Goal: Navigation & Orientation: Find specific page/section

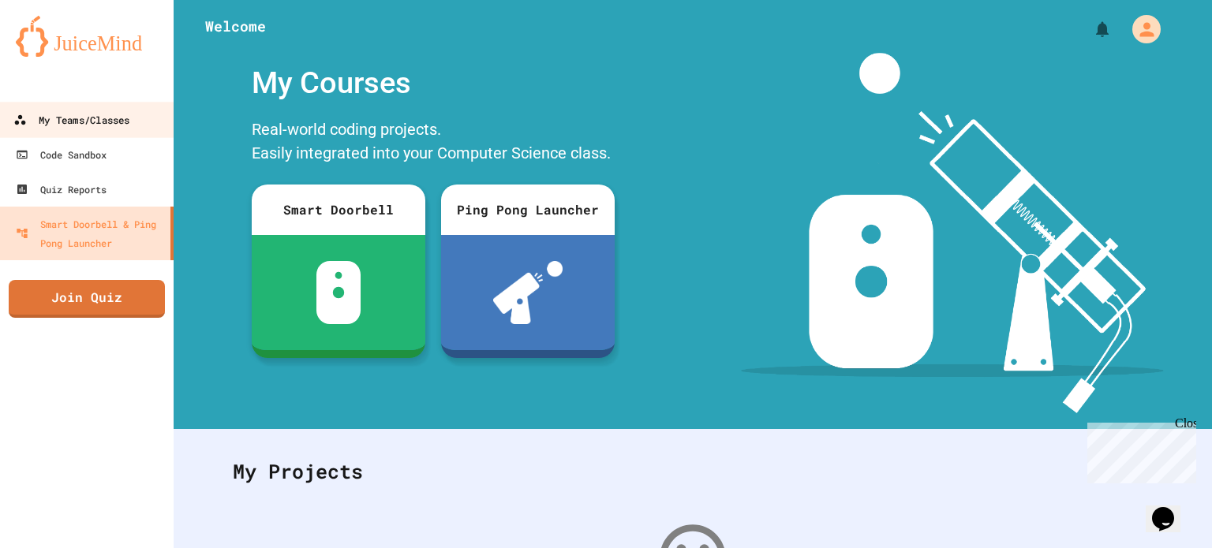
click at [41, 114] on div "My Teams/Classes" at bounding box center [71, 120] width 116 height 20
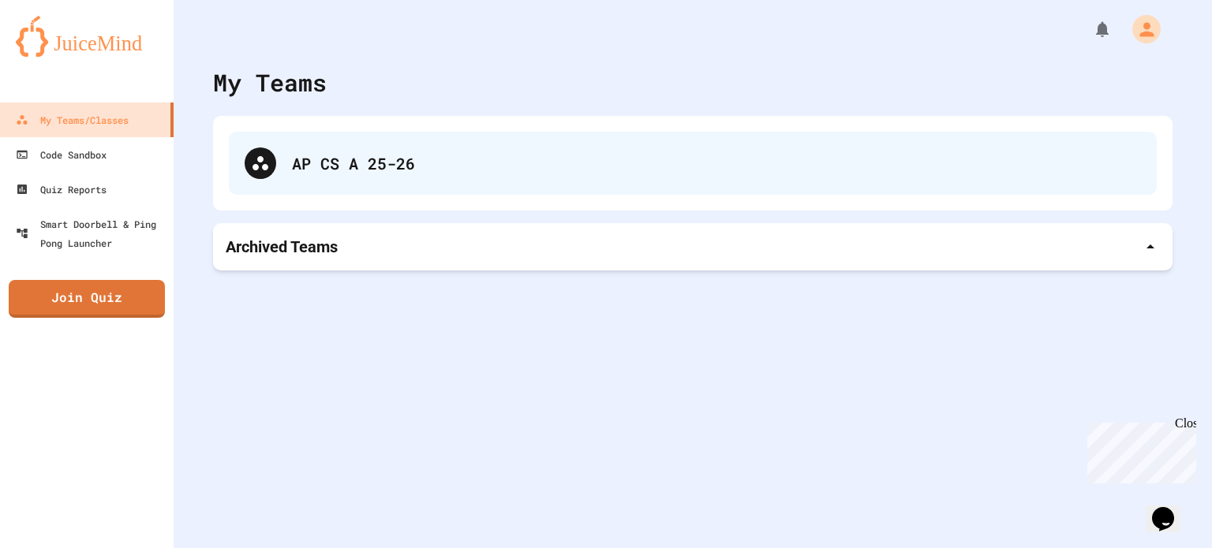
click at [347, 157] on div "AP CS A 25-26" at bounding box center [716, 164] width 849 height 24
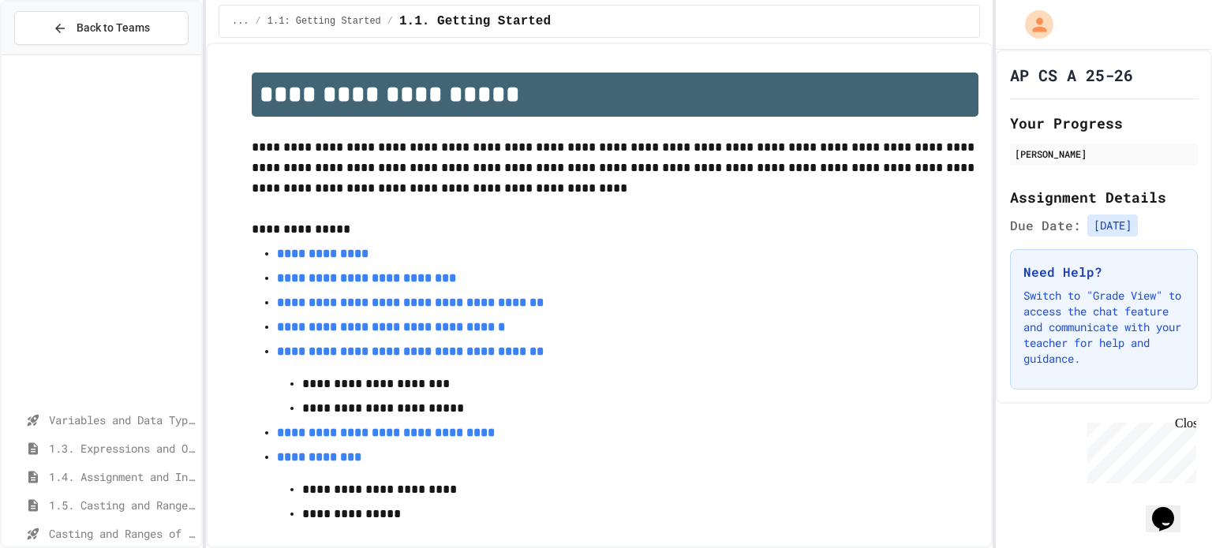
scroll to position [498, 0]
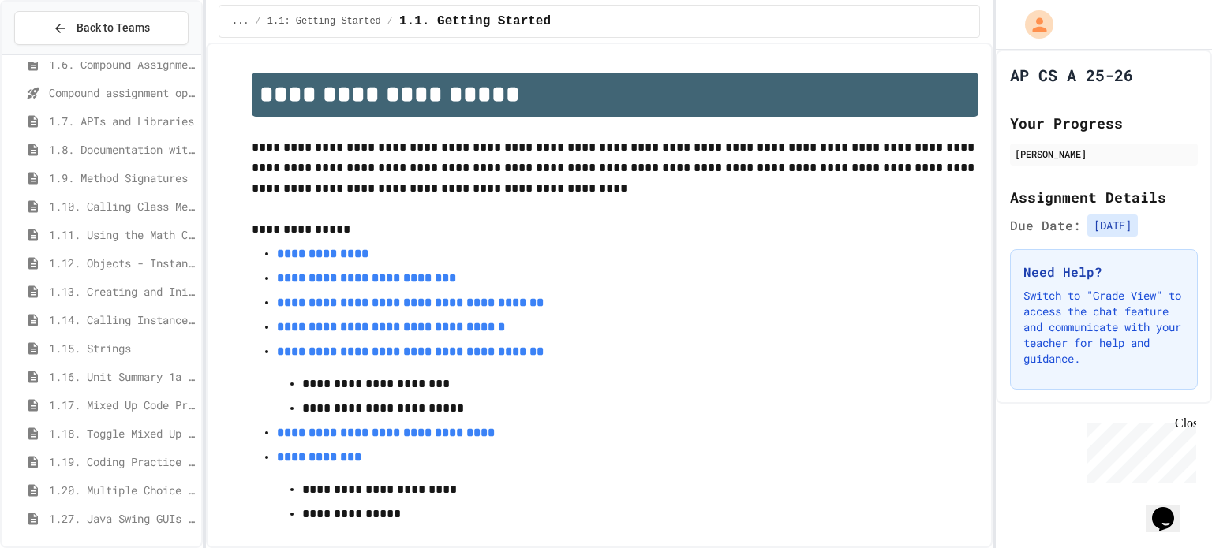
click at [110, 258] on span "1.12. Objects - Instances of Classes" at bounding box center [122, 263] width 146 height 17
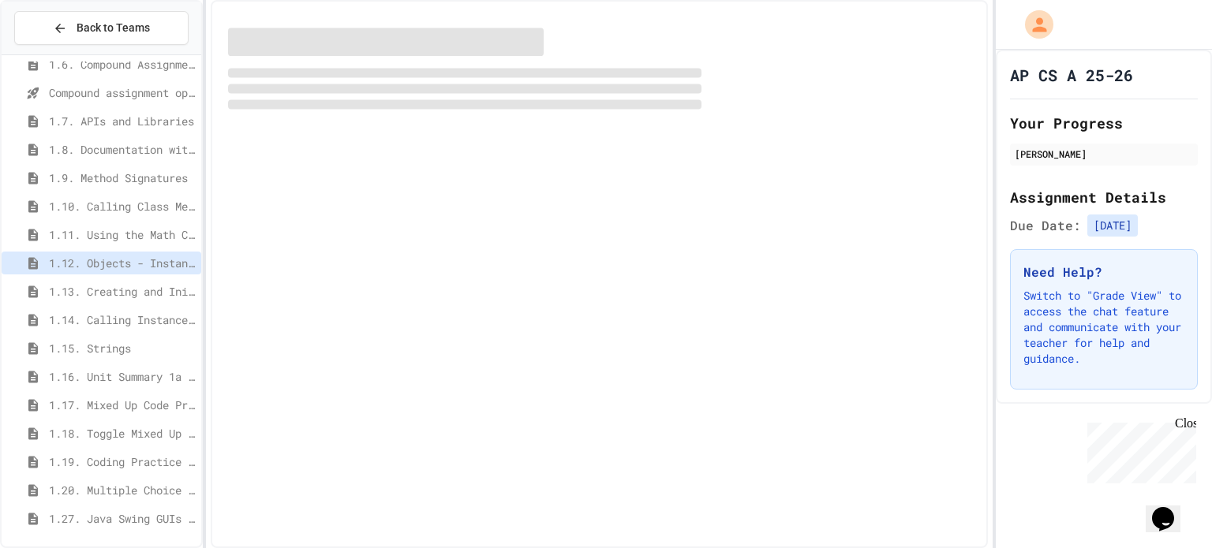
scroll to position [485, 0]
